Goal: Information Seeking & Learning: Learn about a topic

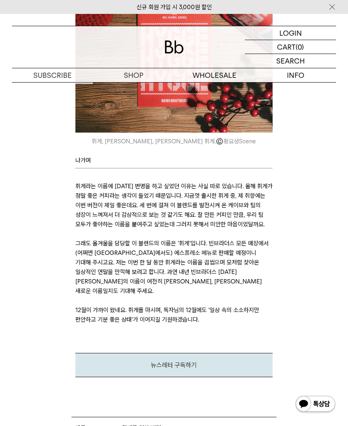
scroll to position [2803, 0]
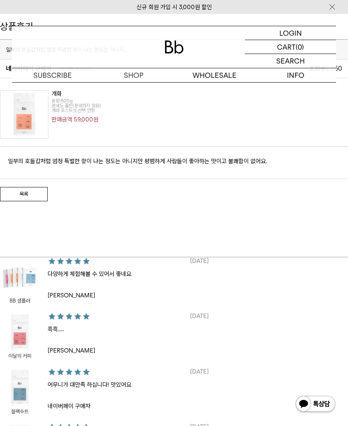
click at [27, 113] on img at bounding box center [24, 114] width 48 height 48
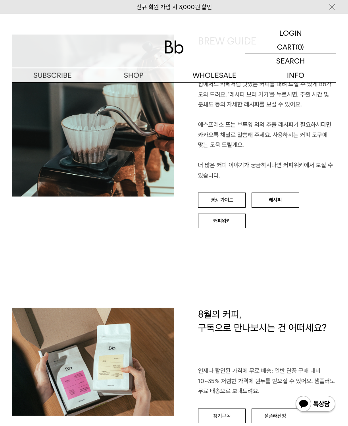
scroll to position [869, 0]
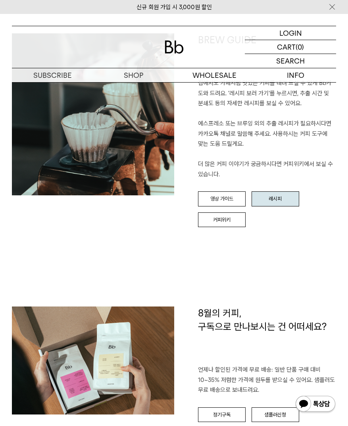
click at [264, 191] on link "레시피" at bounding box center [276, 198] width 48 height 15
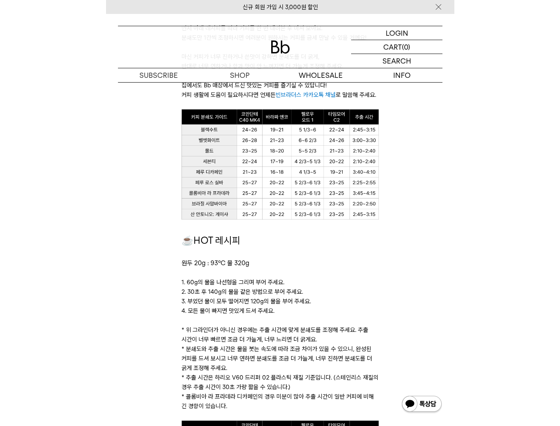
scroll to position [519, 0]
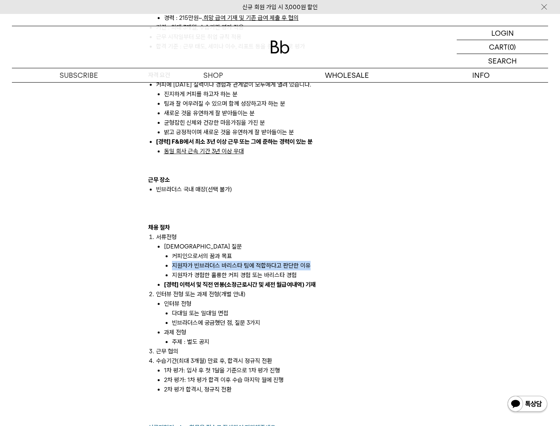
scroll to position [724, 0]
click at [166, 264] on ol "커피인으로서의 꿈과 목표 지원자가 빈브라더스 바리스타 팀에 적합하다고 판단한 이유 지원자가 경험한 훌륭한 커피 경험 또는 바리스타 경험" at bounding box center [288, 266] width 248 height 29
drag, startPoint x: 171, startPoint y: 265, endPoint x: 292, endPoint y: 264, distance: 121.0
click at [292, 264] on ol "커피인으로서의 꿈과 목표 지원자가 빈브라더스 바리스타 팀에 적합하다고 판단한 이유 지원자가 경험한 훌륭한 커피 경험 또는 바리스타 경험" at bounding box center [288, 266] width 248 height 29
copy li "지원자가 경험한 훌륭한 커피 경험 또는 바리스타 경험"
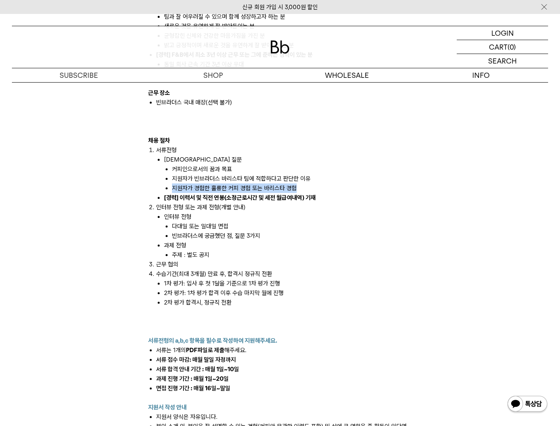
scroll to position [810, 0]
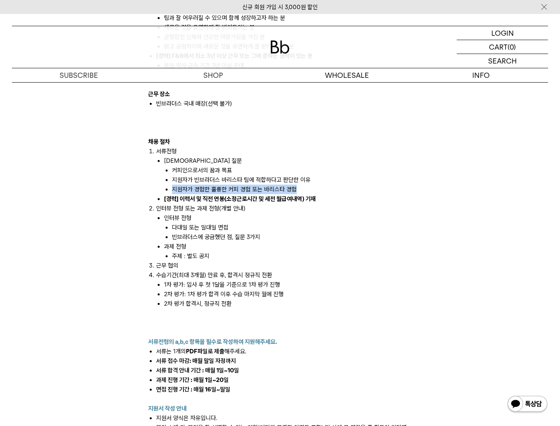
click at [173, 185] on li "지원자가 경험한 훌륭한 커피 경험 또는 바리스타 경험" at bounding box center [292, 190] width 240 height 10
drag, startPoint x: 173, startPoint y: 181, endPoint x: 293, endPoint y: 169, distance: 120.8
click at [293, 169] on ol "커피인으로서의 꿈과 목표 지원자가 빈브라더스 바리스타 팀에 적합하다고 판단한 이유 지원자가 경험한 훌륭한 커피 경험 또는 바리스타 경험" at bounding box center [288, 179] width 248 height 29
click at [293, 175] on li "지원자가 빈브라더스 바리스타 팀에 적합하다고 판단한 이유" at bounding box center [292, 180] width 240 height 10
drag, startPoint x: 296, startPoint y: 177, endPoint x: 173, endPoint y: 177, distance: 122.6
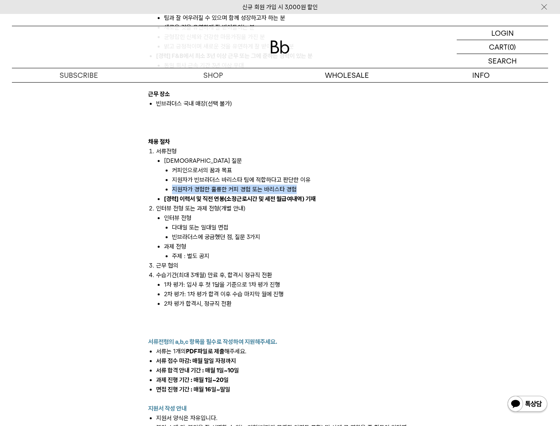
click at [173, 185] on li "지원자가 경험한 훌륭한 커피 경험 또는 바리스타 경험" at bounding box center [292, 190] width 240 height 10
copy li "지원자가 경험한 훌륭한 커피 경험 또는 바리스타 경험"
